Goal: Information Seeking & Learning: Check status

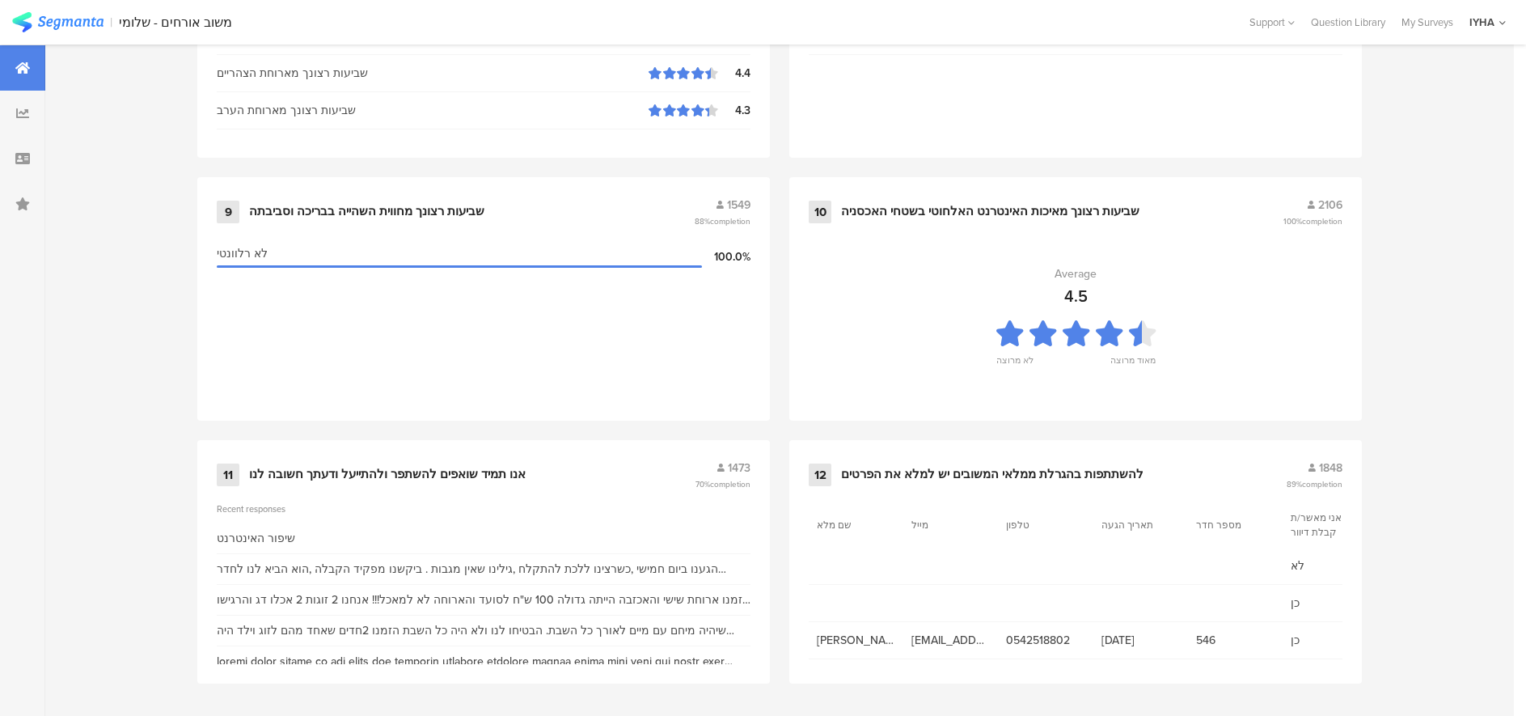
scroll to position [1656, 0]
click at [317, 474] on div "אנו תמיד שואפים להשתפר ולהתייעל ודעתך חשובה לנו" at bounding box center [387, 473] width 277 height 16
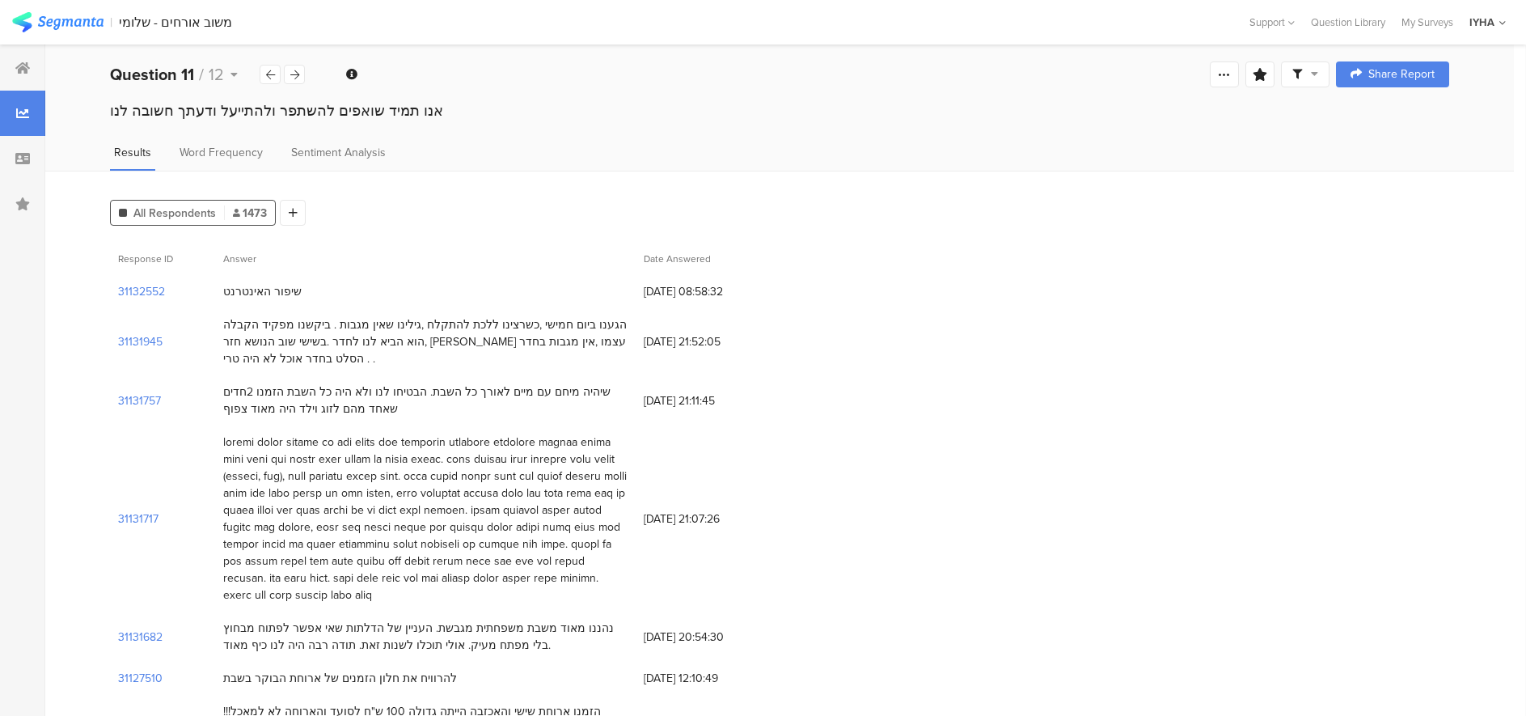
scroll to position [0, 2]
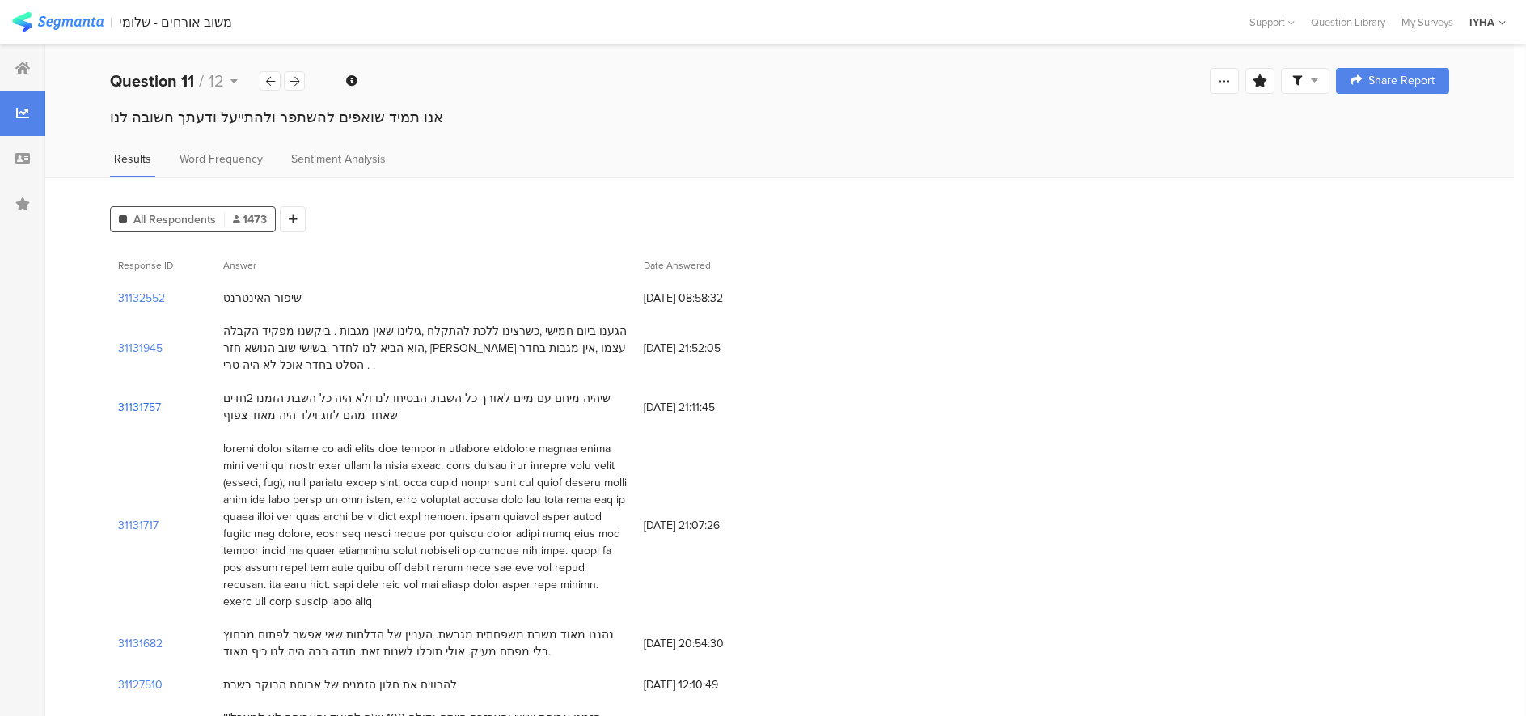
click at [134, 405] on section "31131757" at bounding box center [139, 407] width 43 height 17
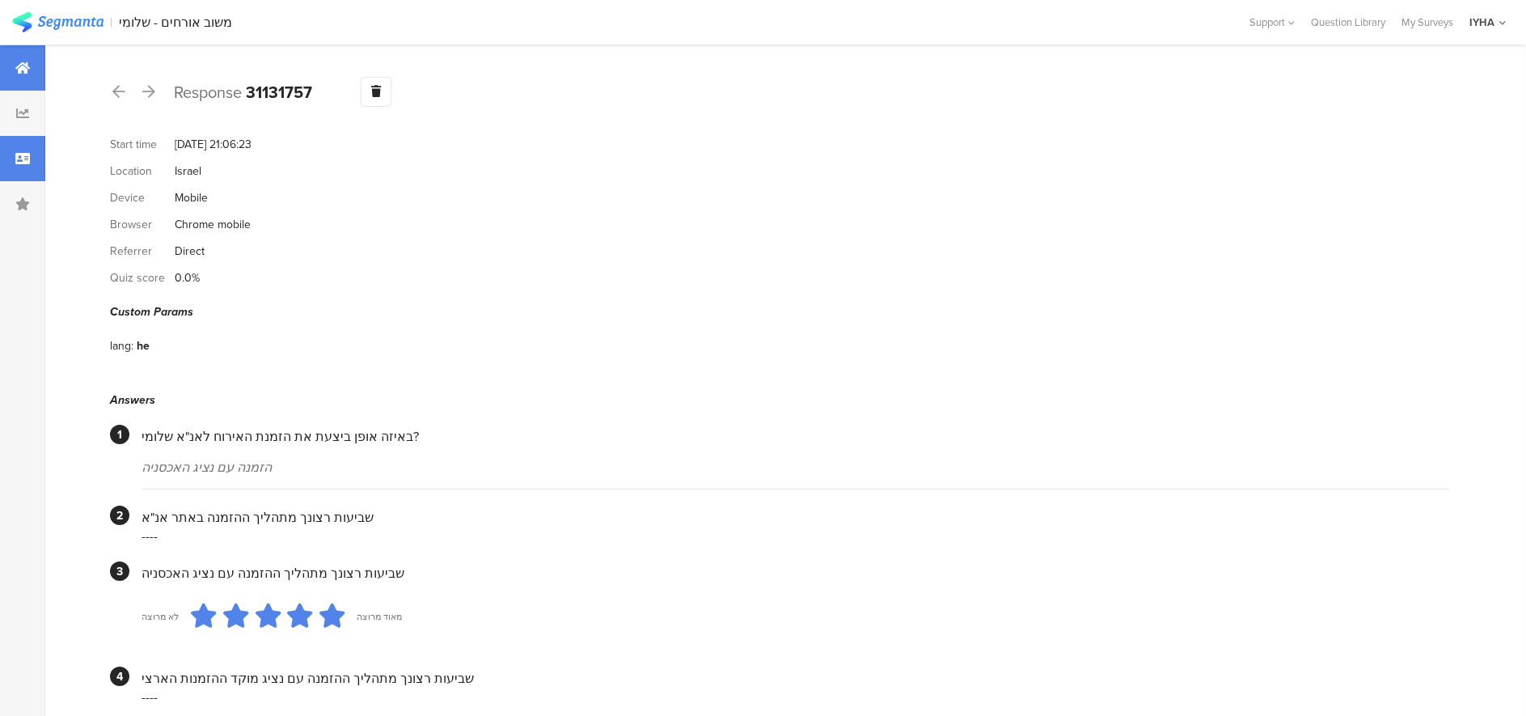
click at [27, 70] on icon at bounding box center [22, 67] width 15 height 13
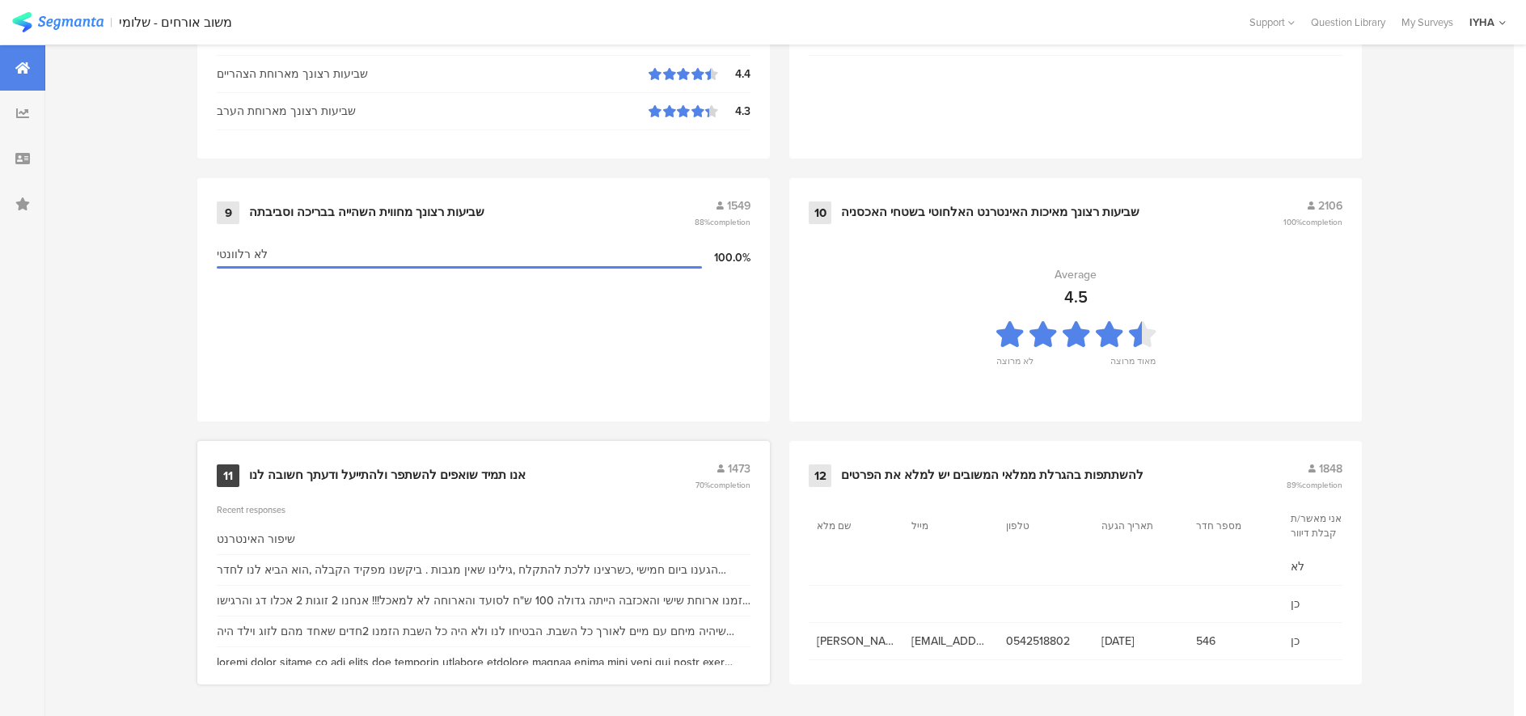
scroll to position [1656, 0]
click at [345, 472] on div "אנו תמיד שואפים להשתפר ולהתייעל ודעתך חשובה לנו" at bounding box center [387, 473] width 277 height 16
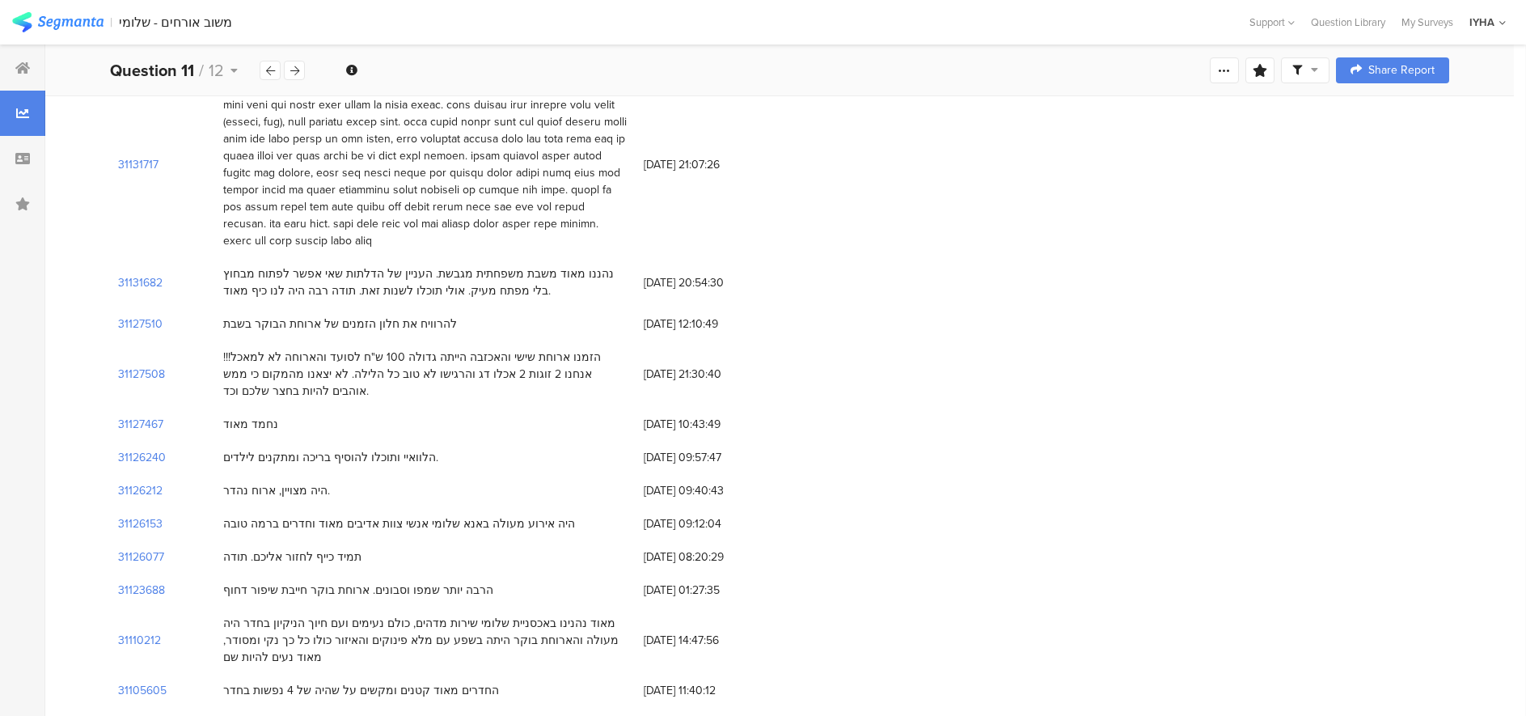
scroll to position [364, 0]
